Goal: Task Accomplishment & Management: Use online tool/utility

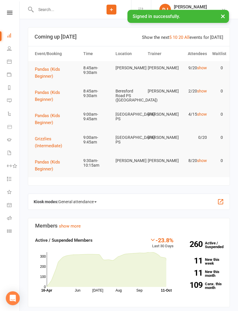
click at [8, 231] on icon at bounding box center [9, 231] width 5 height 5
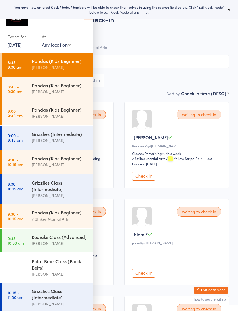
click at [57, 46] on select "Any location [GEOGRAPHIC_DATA][PERSON_NAME] [GEOGRAPHIC_DATA][PERSON_NAME] [GEO…" at bounding box center [56, 44] width 29 height 6
select select "0"
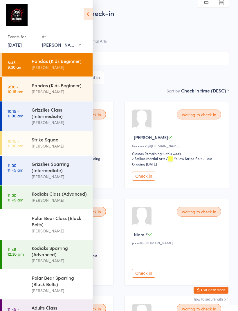
click at [87, 15] on icon at bounding box center [88, 14] width 9 height 12
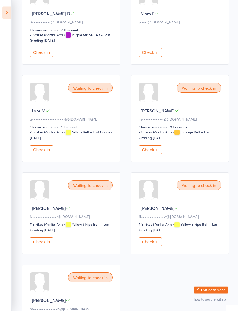
scroll to position [221, 0]
click at [159, 154] on button "Check in" at bounding box center [150, 149] width 23 height 9
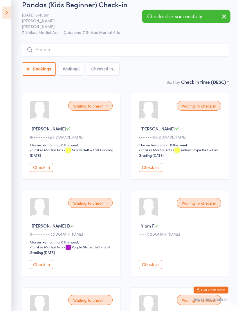
scroll to position [0, 0]
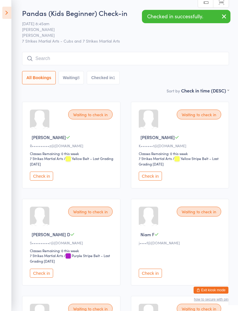
click at [11, 13] on icon at bounding box center [6, 13] width 9 height 12
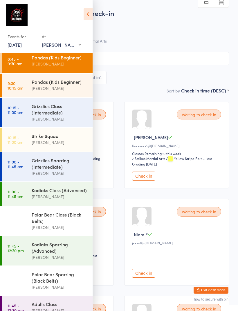
scroll to position [2, 0]
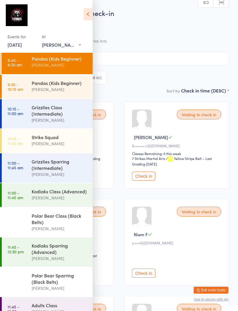
click at [35, 195] on div "Kodiaks Class (Advanced)" at bounding box center [60, 191] width 56 height 6
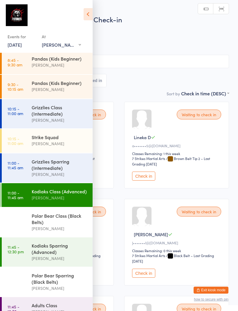
click at [88, 16] on icon at bounding box center [88, 14] width 9 height 12
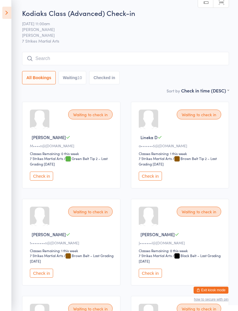
click at [7, 16] on icon at bounding box center [6, 13] width 9 height 12
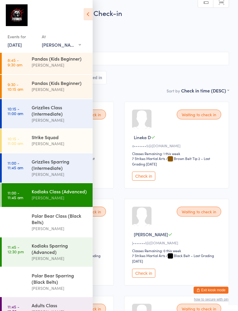
click at [36, 63] on div "[PERSON_NAME]" at bounding box center [60, 65] width 56 height 7
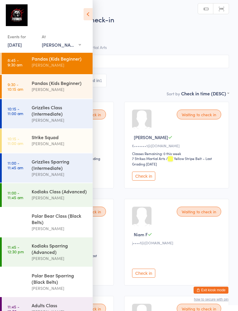
click at [87, 17] on icon at bounding box center [88, 14] width 9 height 12
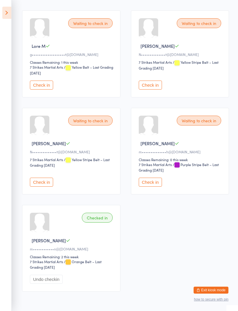
scroll to position [304, 0]
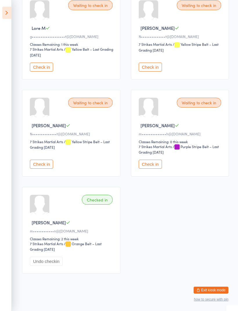
click at [39, 226] on span "[PERSON_NAME]" at bounding box center [49, 223] width 34 height 6
click at [37, 226] on span "[PERSON_NAME]" at bounding box center [49, 223] width 34 height 6
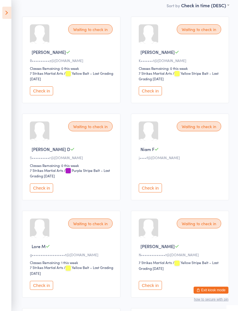
scroll to position [84, 0]
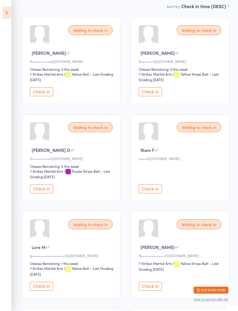
click at [7, 13] on icon at bounding box center [6, 13] width 9 height 12
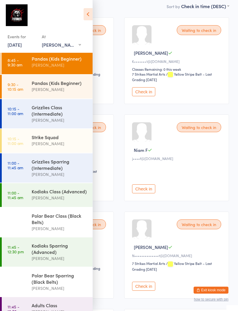
click at [31, 196] on link "11:00 - 11:45 am Kodiaks Class (Advanced) [PERSON_NAME]" at bounding box center [47, 195] width 91 height 24
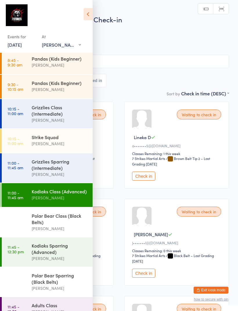
click at [85, 19] on icon at bounding box center [88, 14] width 9 height 12
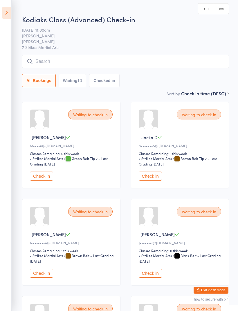
click at [67, 60] on input "search" at bounding box center [125, 61] width 207 height 13
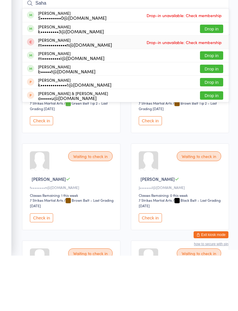
type input "Saha"
click at [178, 93] on span "Drop-in unavailable: Check membership" at bounding box center [184, 97] width 78 height 9
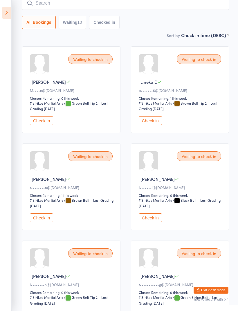
click at [7, 16] on icon at bounding box center [6, 13] width 9 height 12
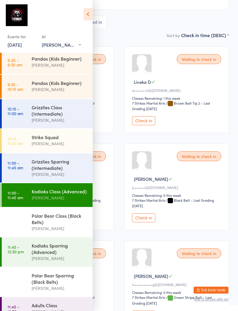
click at [28, 200] on link "11:00 - 11:45 am Kodiaks Class (Advanced) [PERSON_NAME]" at bounding box center [47, 195] width 91 height 24
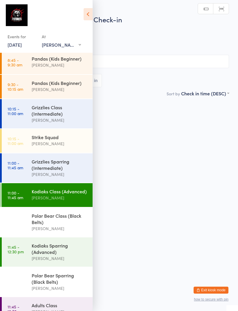
scroll to position [0, 0]
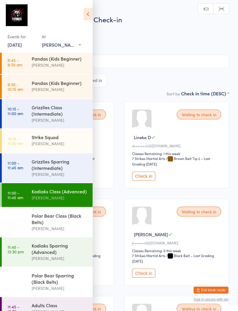
click at [92, 15] on icon at bounding box center [88, 14] width 9 height 12
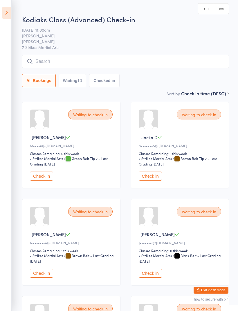
click at [6, 10] on icon at bounding box center [6, 13] width 9 height 12
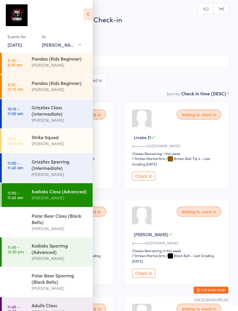
click at [67, 63] on div "[PERSON_NAME]" at bounding box center [60, 65] width 56 height 7
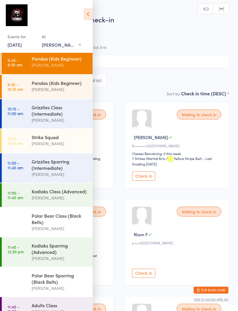
click at [88, 16] on icon at bounding box center [88, 14] width 9 height 12
